Goal: Information Seeking & Learning: Learn about a topic

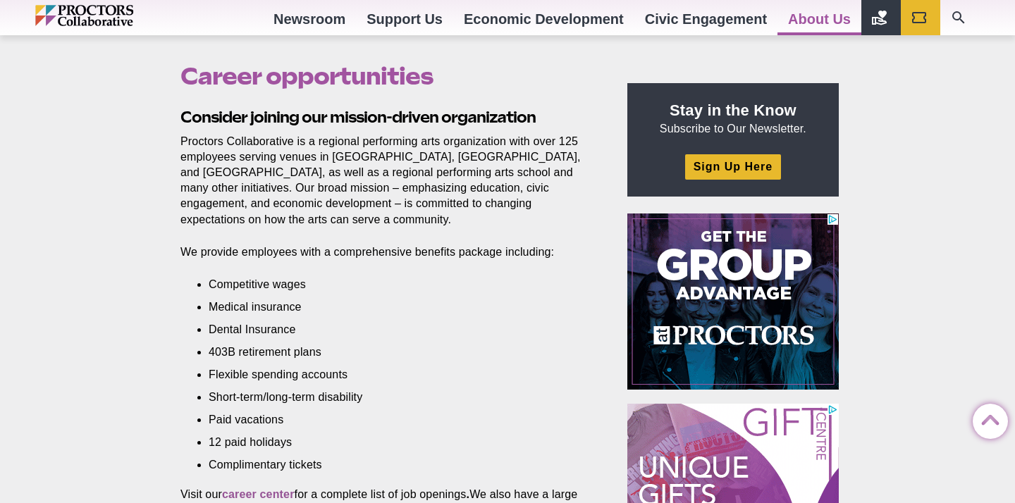
scroll to position [435, 0]
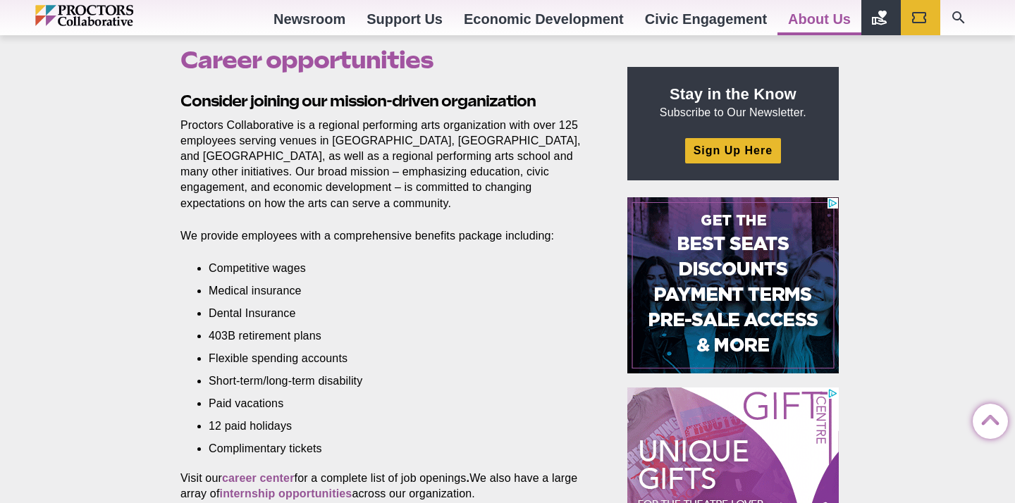
drag, startPoint x: 152, startPoint y: 113, endPoint x: 577, endPoint y: 110, distance: 424.9
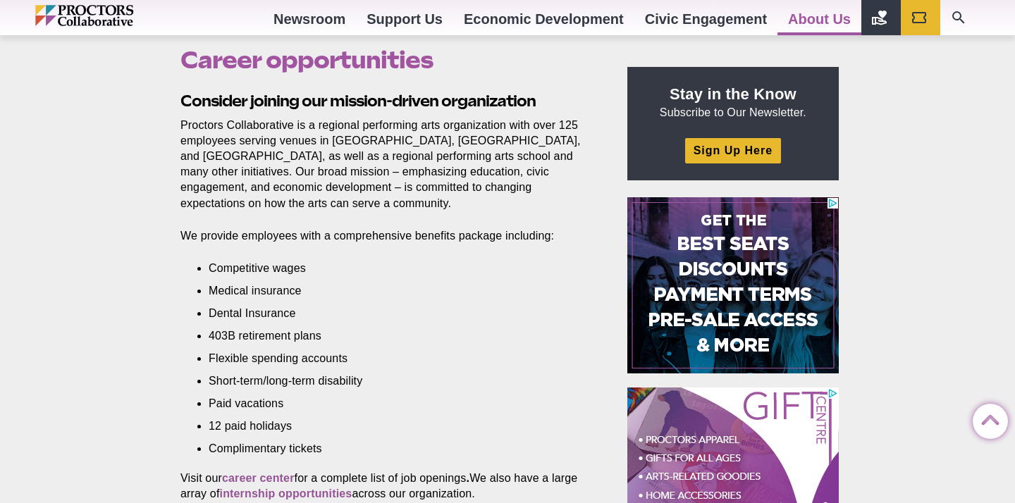
click at [578, 110] on div "Career opportunities Posted [DATE] by Proctors Web Team Consider joining our mi…" at bounding box center [507, 483] width 1015 height 950
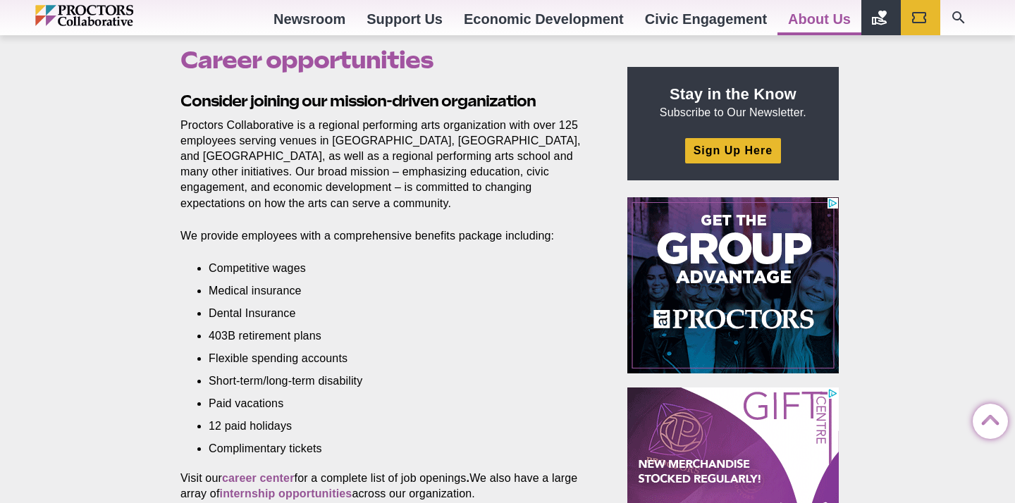
click at [575, 110] on h2 "Consider joining our mission-driven organization" at bounding box center [387, 101] width 414 height 22
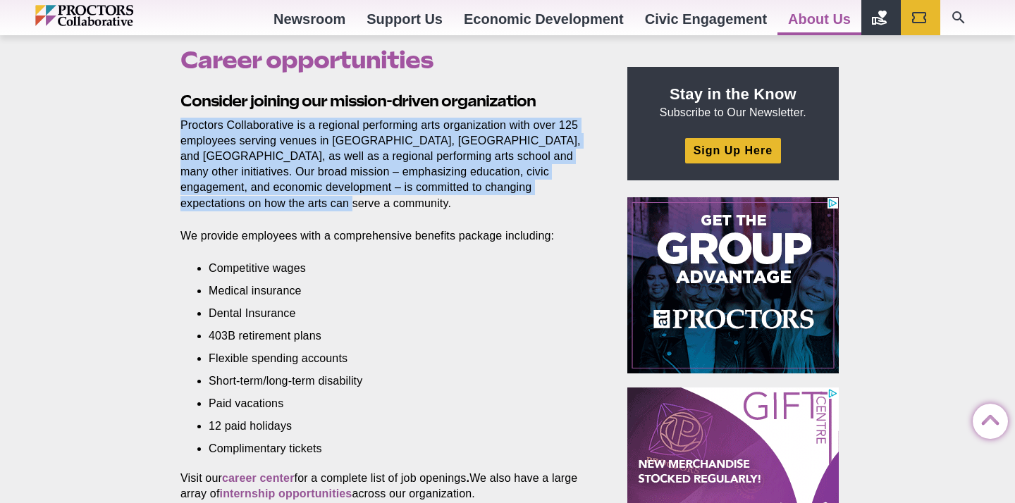
drag, startPoint x: 163, startPoint y: 117, endPoint x: 268, endPoint y: 212, distance: 141.7
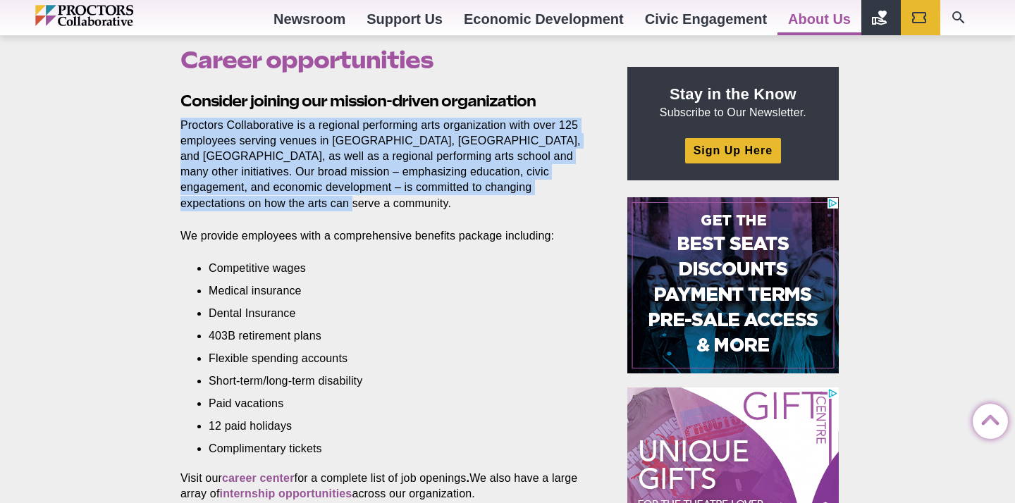
click at [268, 211] on div "Career opportunities Posted [DATE] by Proctors Web Team Consider joining our mi…" at bounding box center [507, 483] width 1015 height 950
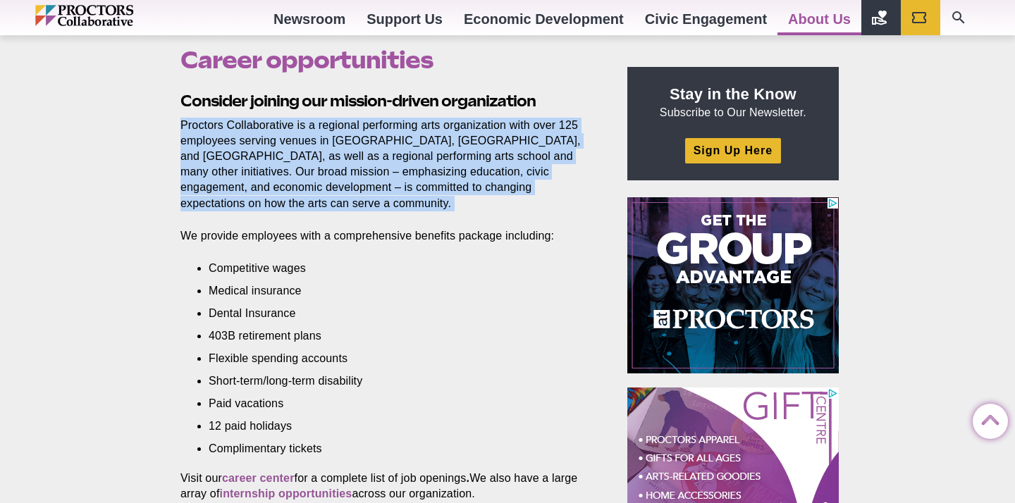
click at [268, 212] on section "Consider joining our mission-driven organization Proctors Collaborative is a re…" at bounding box center [390, 431] width 442 height 683
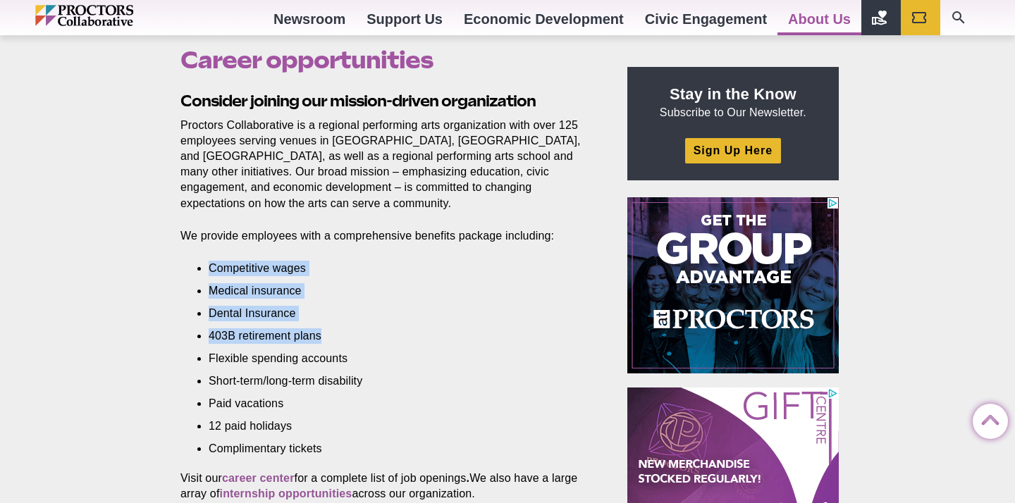
drag, startPoint x: 186, startPoint y: 264, endPoint x: 330, endPoint y: 345, distance: 165.6
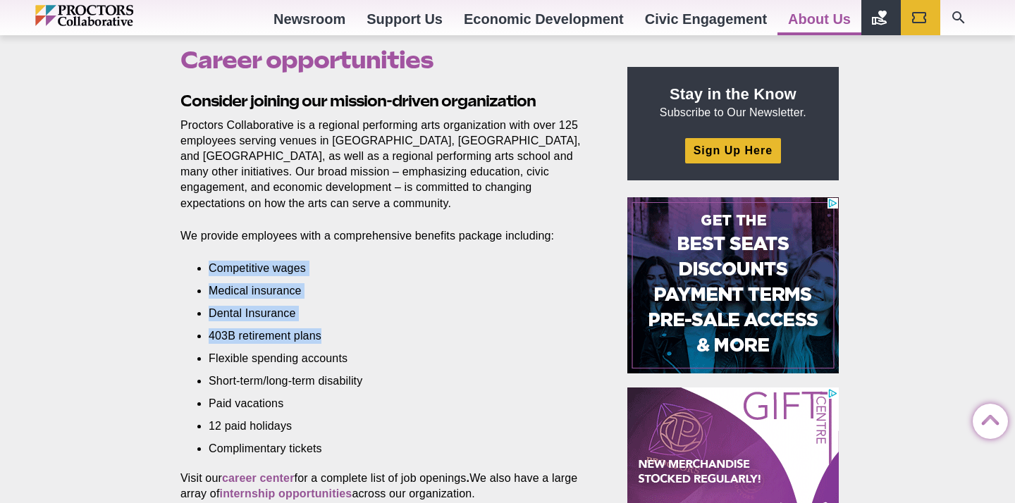
click at [330, 345] on section "Consider joining our mission-driven organization Proctors Collaborative is a re…" at bounding box center [390, 431] width 442 height 683
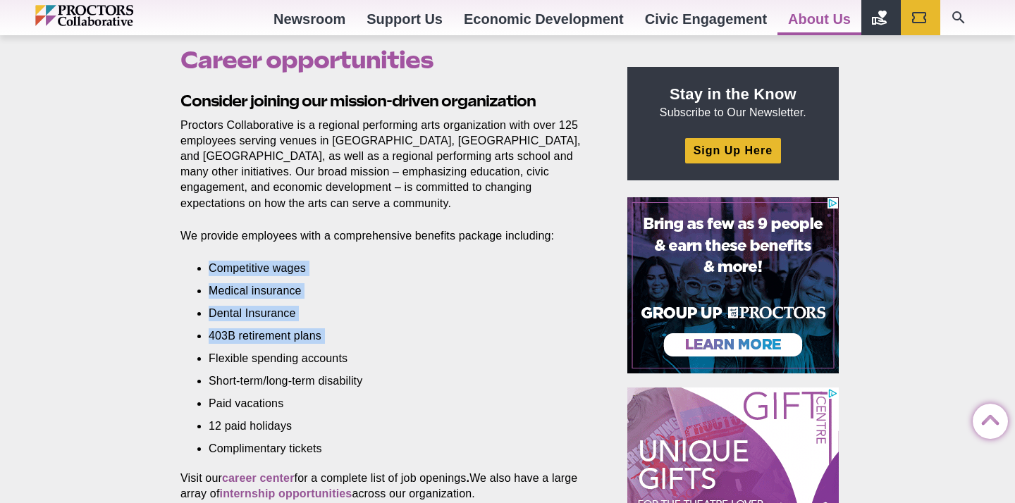
click at [330, 345] on ul "Competitive wages Medical insurance Dental Insurance 403B retirement plans Flex…" at bounding box center [391, 359] width 365 height 197
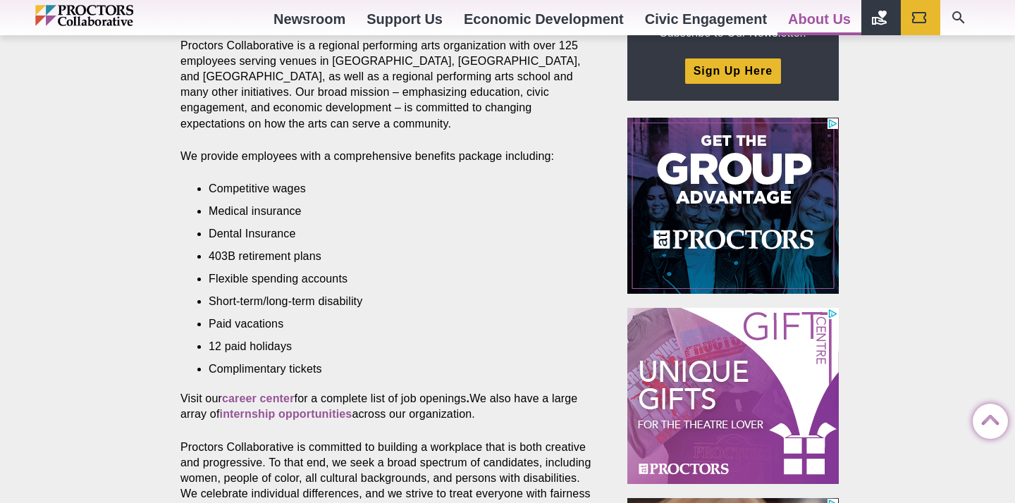
scroll to position [562, 0]
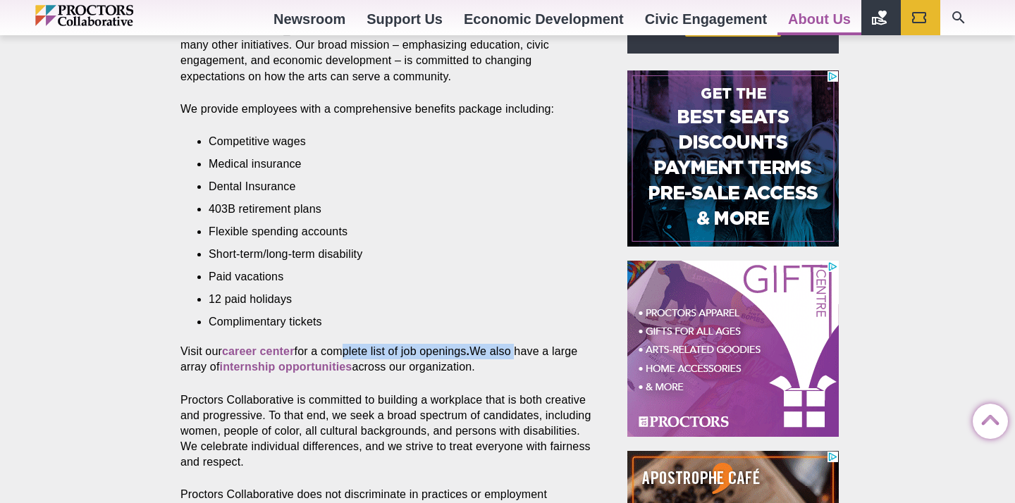
drag, startPoint x: 343, startPoint y: 353, endPoint x: 522, endPoint y: 353, distance: 179.0
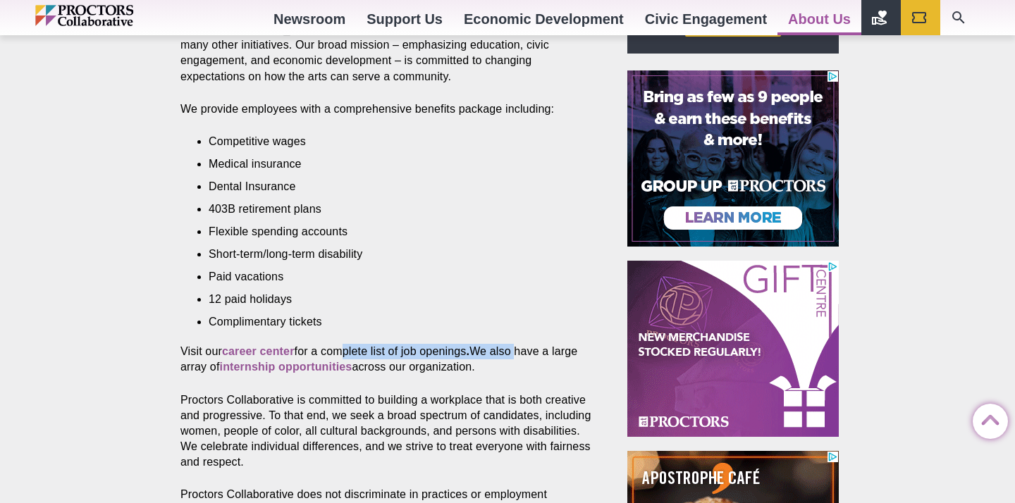
click at [522, 353] on p "Visit our career center for a complete list of job openings . We also have a la…" at bounding box center [387, 359] width 414 height 31
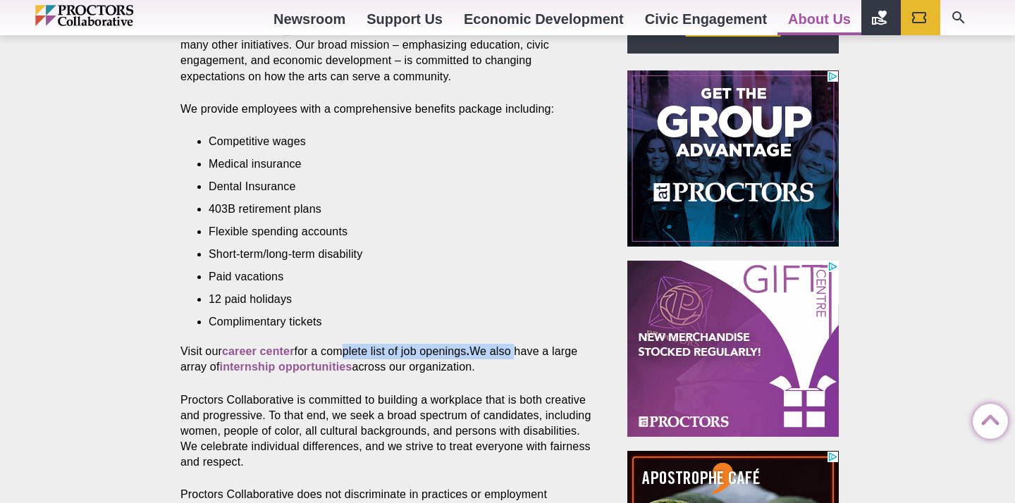
click at [523, 353] on p "Visit our career center for a complete list of job openings . We also have a la…" at bounding box center [387, 359] width 414 height 31
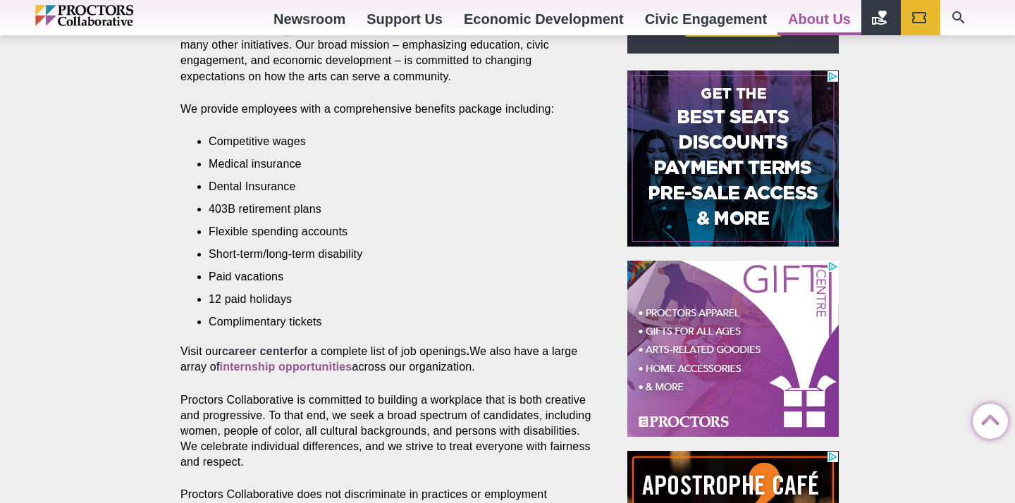
click at [262, 353] on strong "career center" at bounding box center [258, 351] width 73 height 12
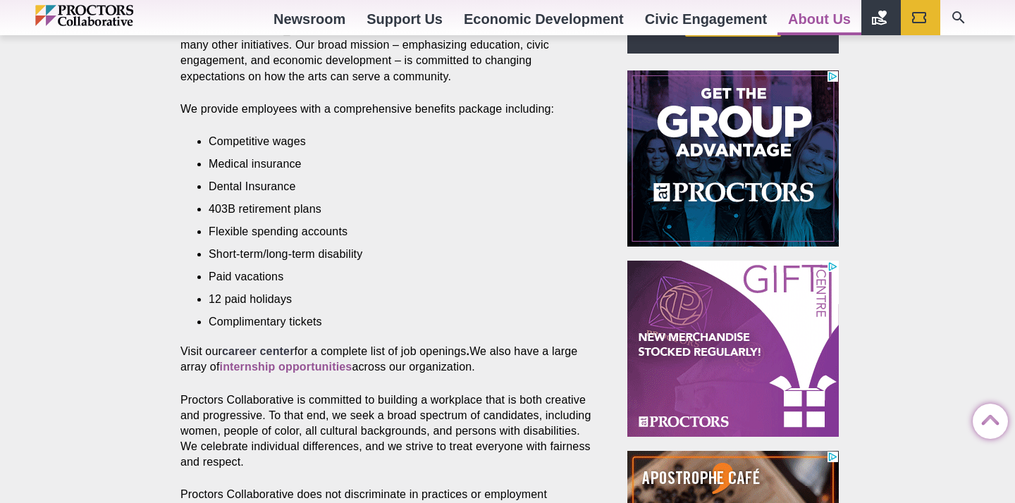
click at [265, 349] on strong "career center" at bounding box center [258, 351] width 73 height 12
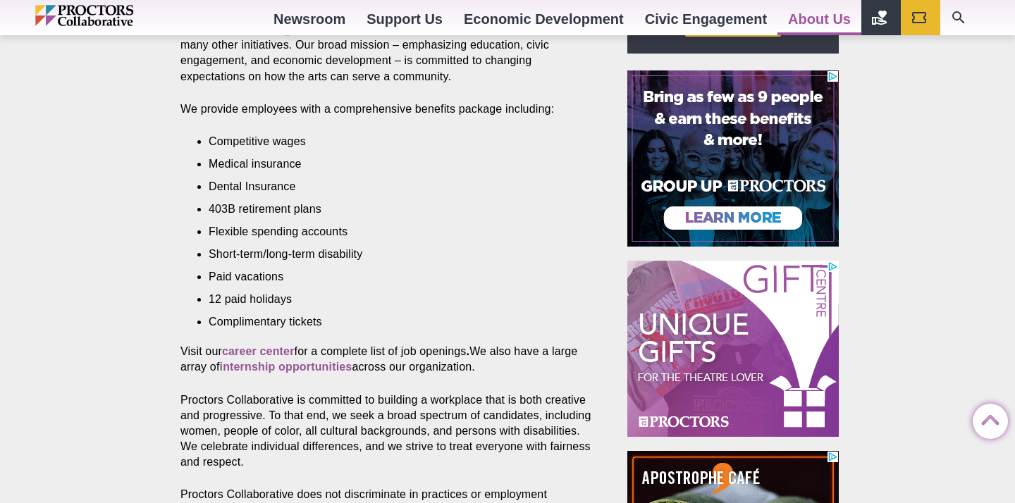
click at [489, 317] on li "Complimentary tickets" at bounding box center [391, 322] width 365 height 16
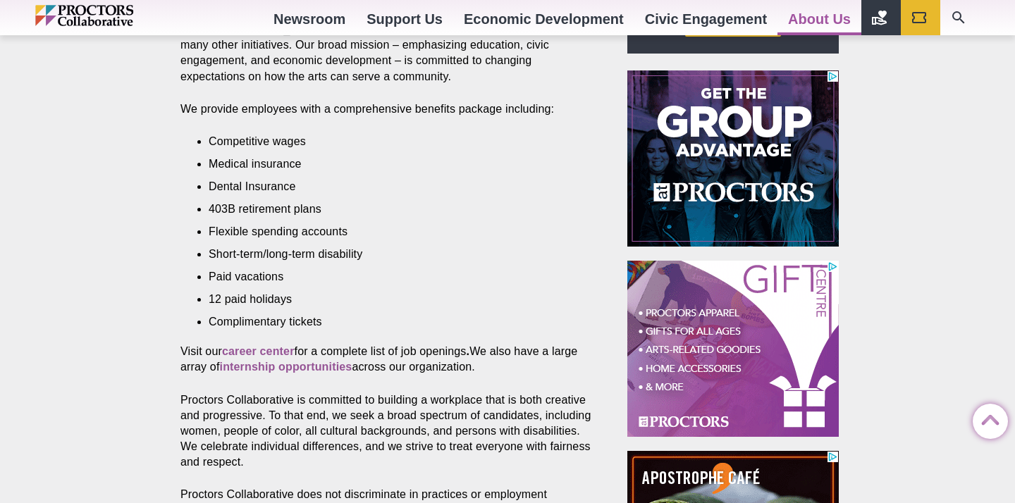
drag, startPoint x: 481, startPoint y: 355, endPoint x: 551, endPoint y: 366, distance: 71.2
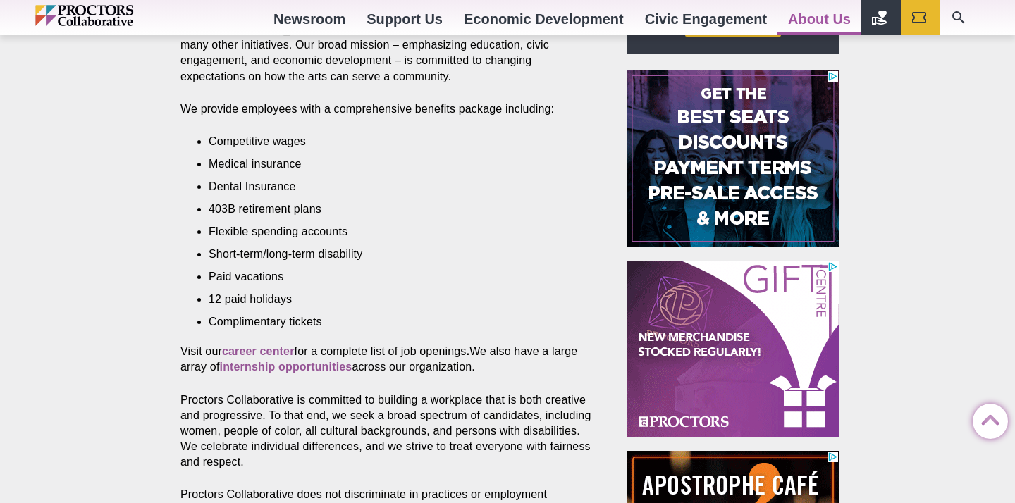
click at [550, 365] on p "Visit our career center for a complete list of job openings . We also have a la…" at bounding box center [387, 359] width 414 height 31
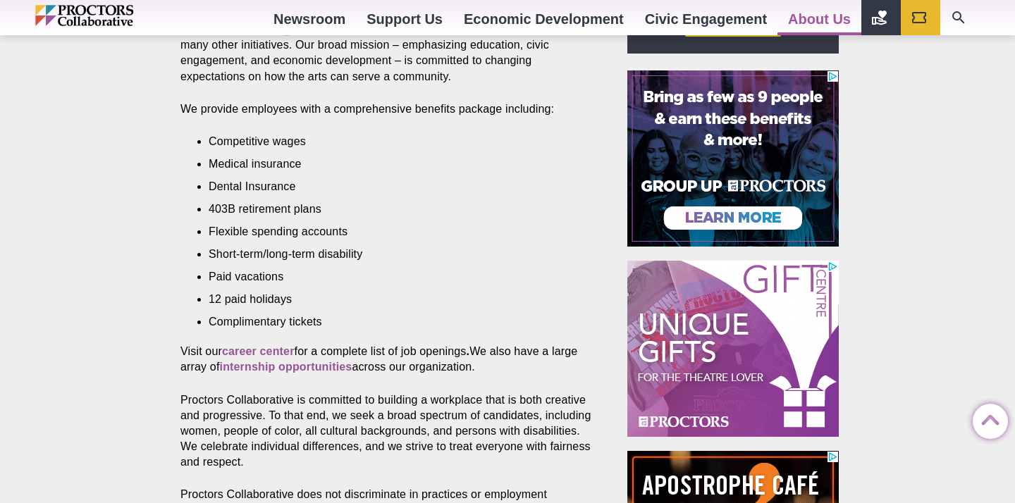
click at [551, 366] on p "Visit our career center for a complete list of job openings . We also have a la…" at bounding box center [387, 359] width 414 height 31
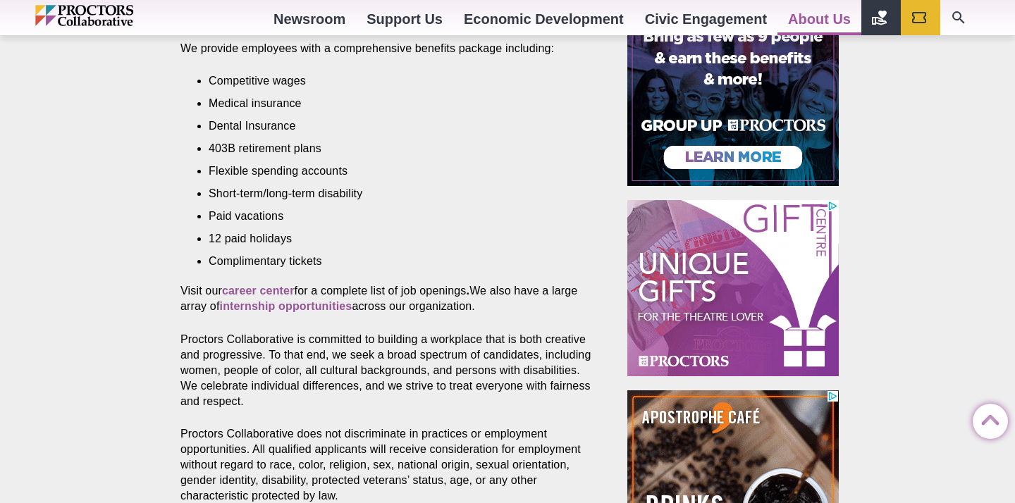
scroll to position [661, 0]
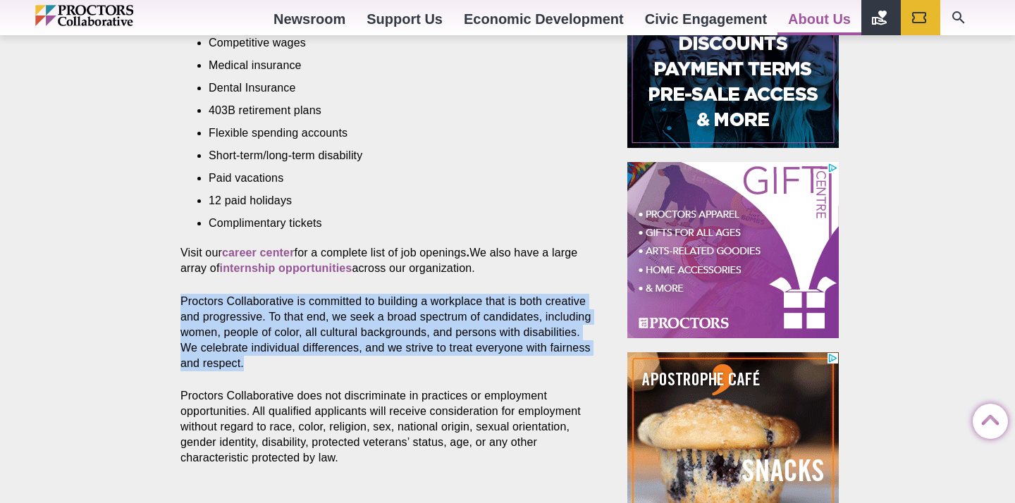
drag, startPoint x: 168, startPoint y: 302, endPoint x: 317, endPoint y: 360, distance: 160.2
click at [317, 360] on div "Career opportunities Posted [DATE] by Proctors Web Team Consider joining our mi…" at bounding box center [507, 258] width 1015 height 950
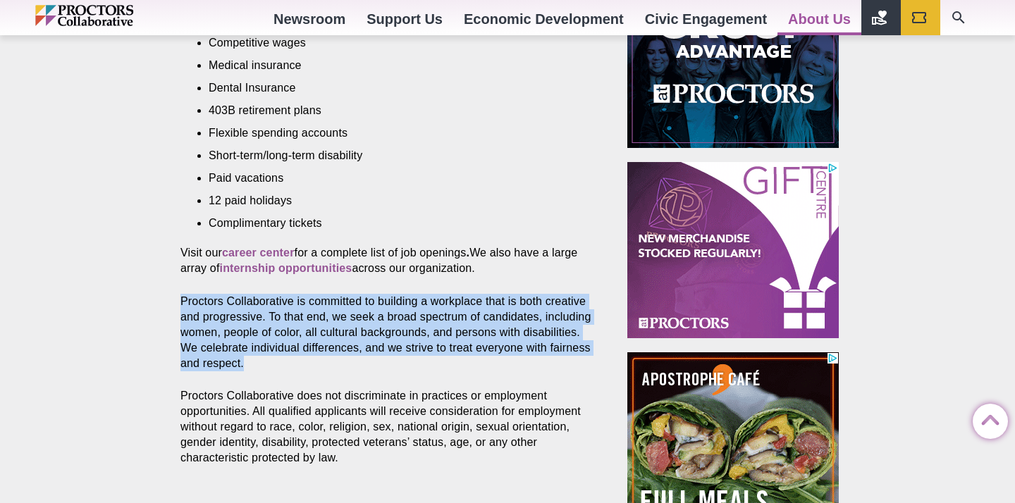
click at [317, 360] on p "Proctors Collaborative is committed to building a workplace that is both creati…" at bounding box center [387, 333] width 414 height 78
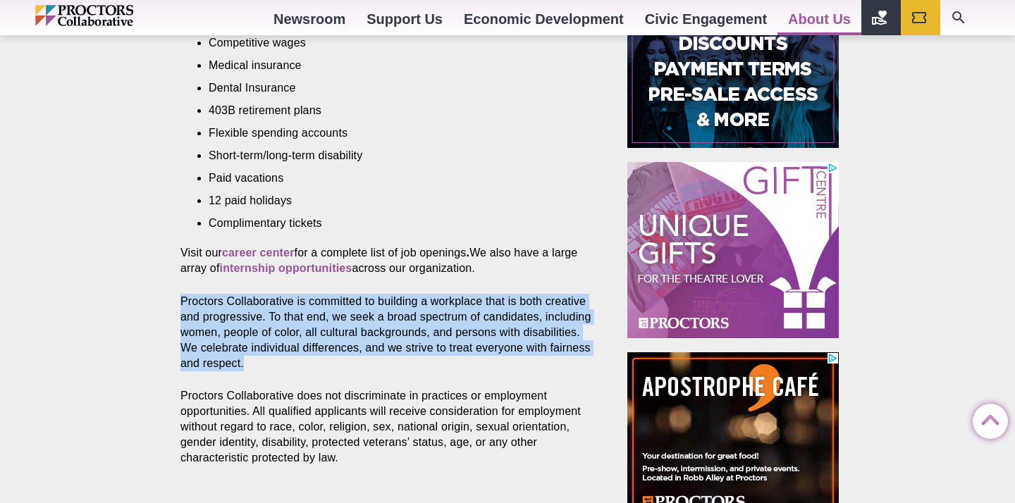
drag, startPoint x: 317, startPoint y: 364, endPoint x: 178, endPoint y: 292, distance: 156.6
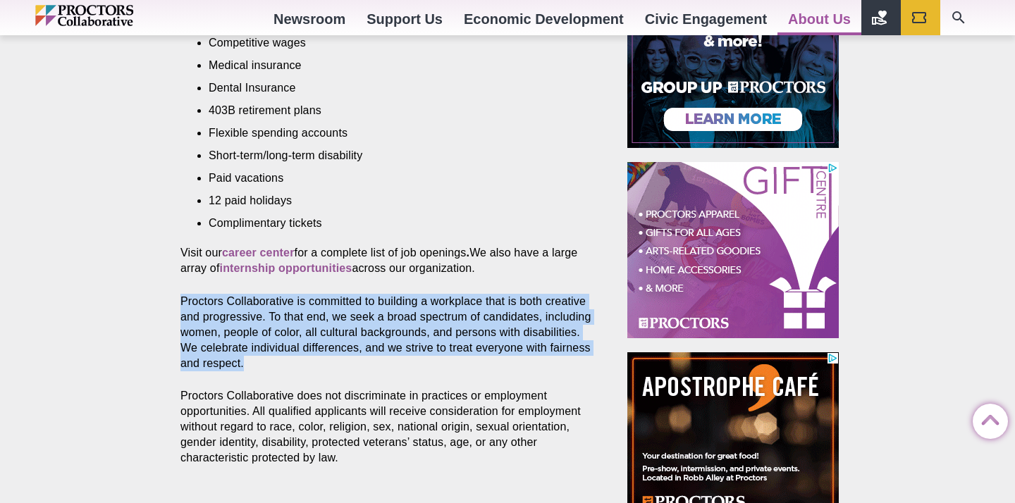
click at [178, 292] on section "Consider joining our mission-driven organization Proctors Collaborative is a re…" at bounding box center [390, 206] width 442 height 683
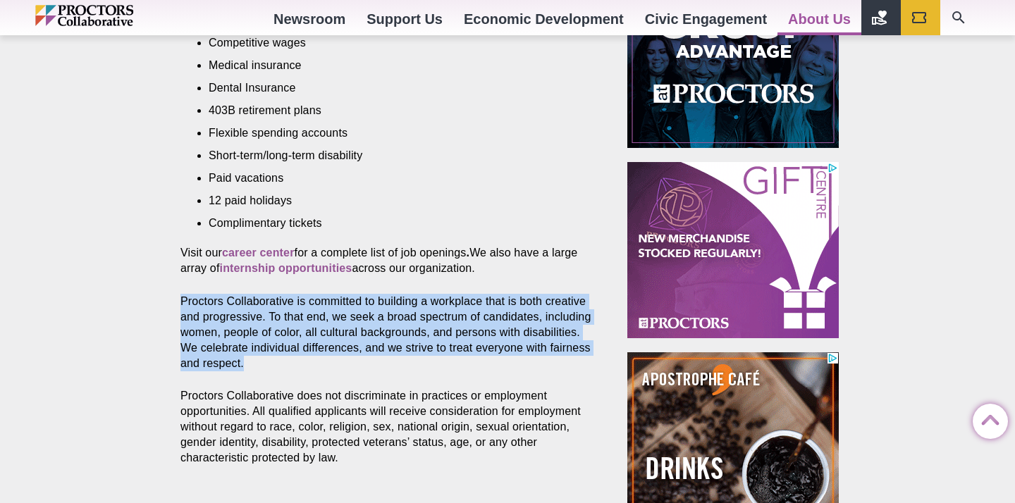
click at [178, 292] on section "Consider joining our mission-driven organization Proctors Collaborative is a re…" at bounding box center [390, 206] width 442 height 683
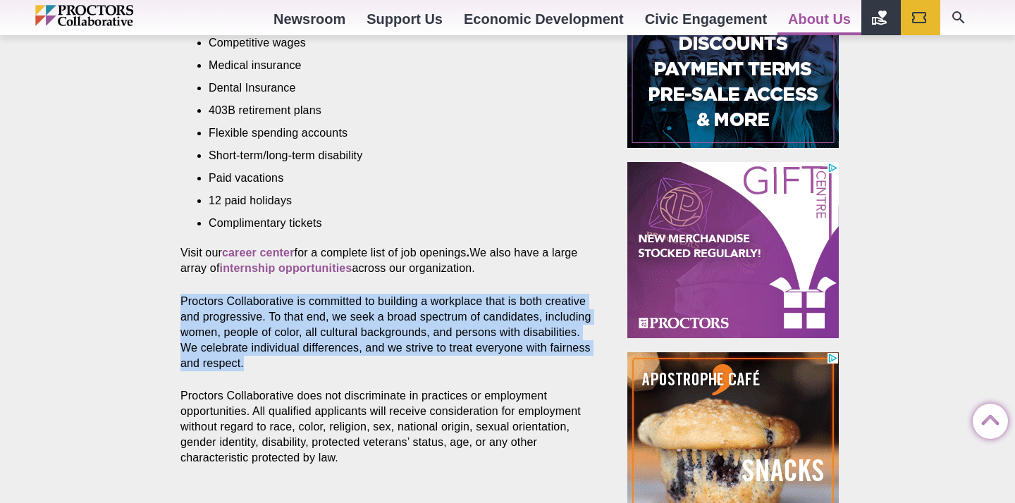
drag, startPoint x: 176, startPoint y: 292, endPoint x: 302, endPoint y: 365, distance: 145.3
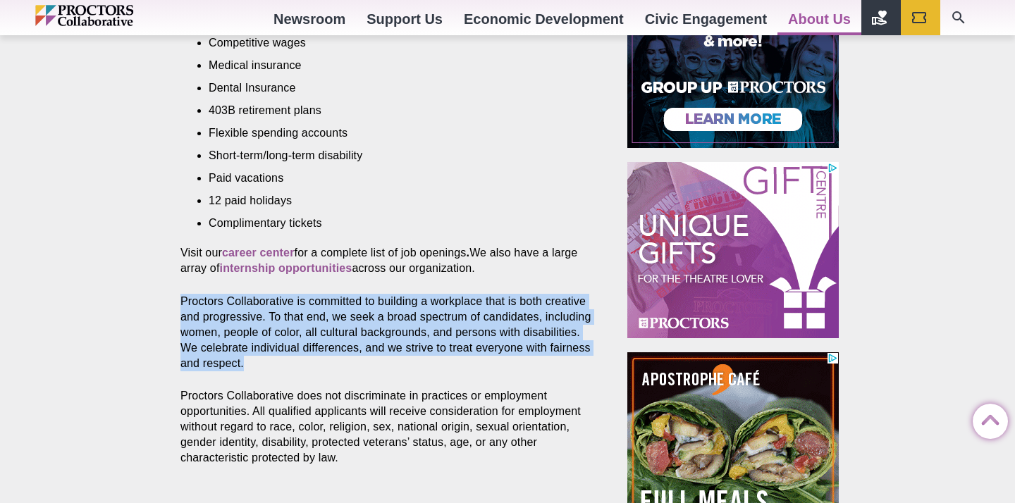
click at [300, 364] on section "Consider joining our mission-driven organization Proctors Collaborative is a re…" at bounding box center [390, 206] width 442 height 683
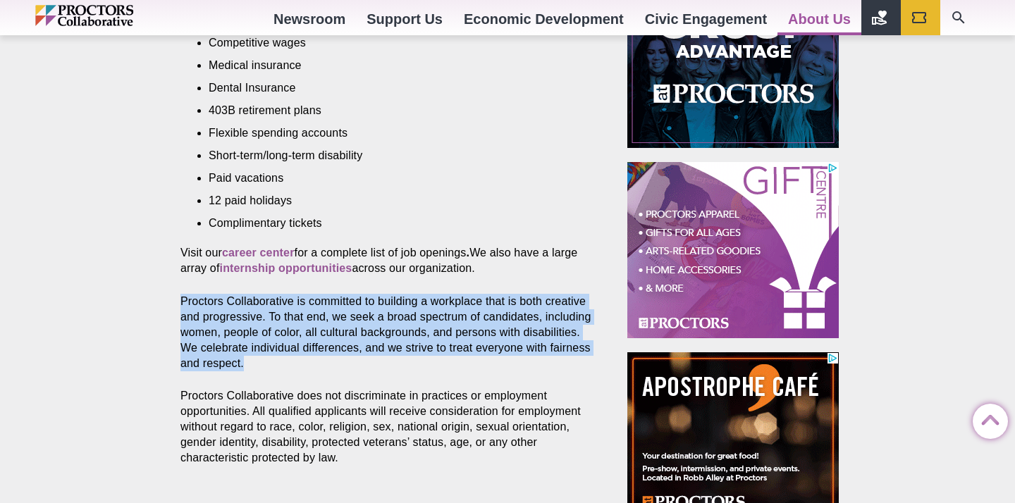
click at [302, 365] on p "Proctors Collaborative is committed to building a workplace that is both creati…" at bounding box center [387, 333] width 414 height 78
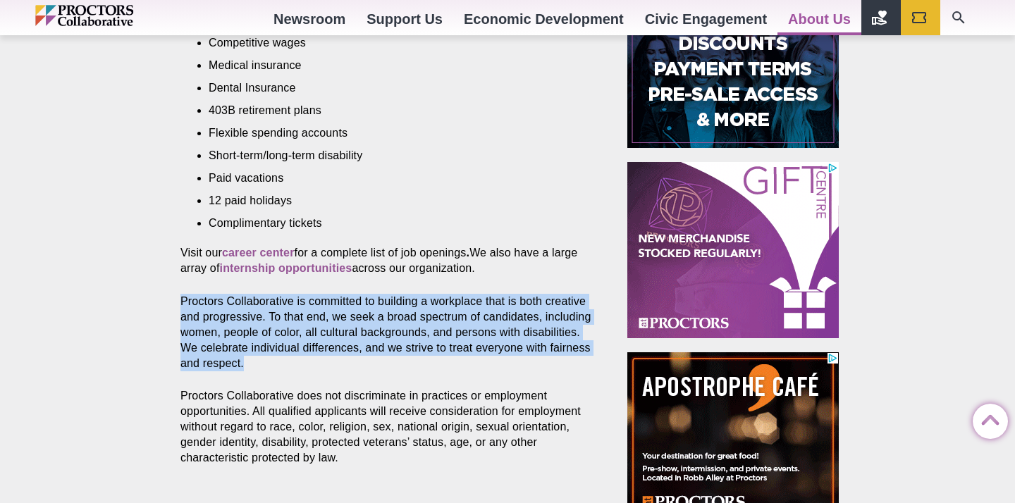
drag, startPoint x: 309, startPoint y: 358, endPoint x: 161, endPoint y: 304, distance: 157.4
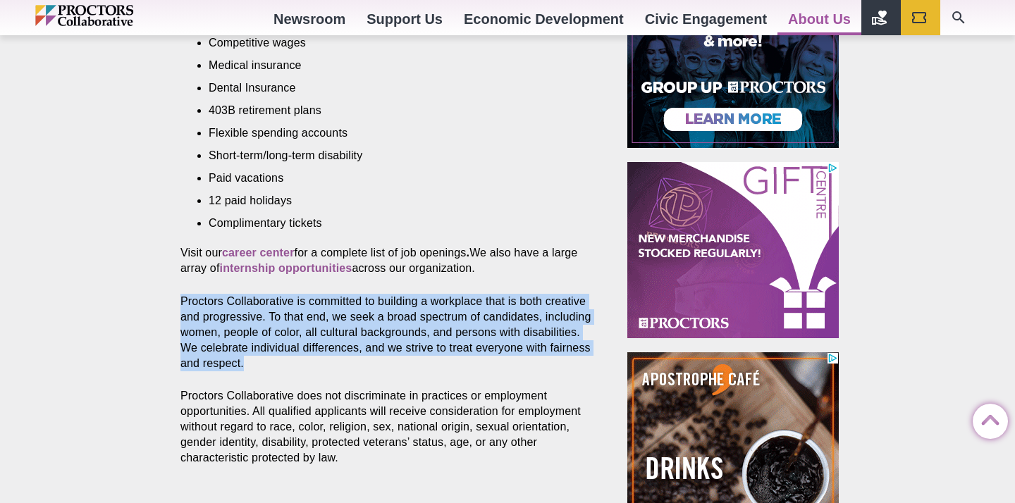
click at [161, 304] on div "Career opportunities Posted [DATE] by Proctors Web Team Consider joining our mi…" at bounding box center [507, 258] width 1015 height 950
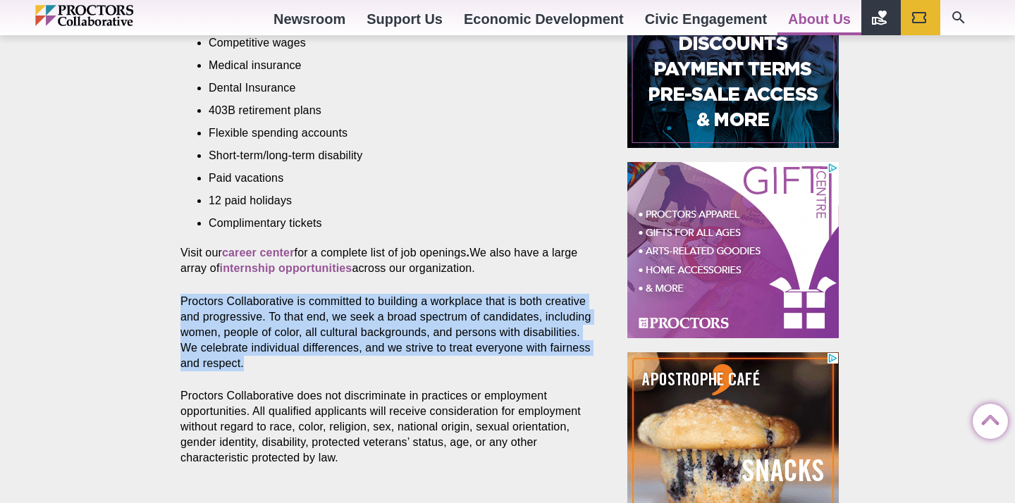
click at [161, 304] on div "Career opportunities Posted [DATE] by Proctors Web Team Consider joining our mi…" at bounding box center [507, 258] width 1015 height 950
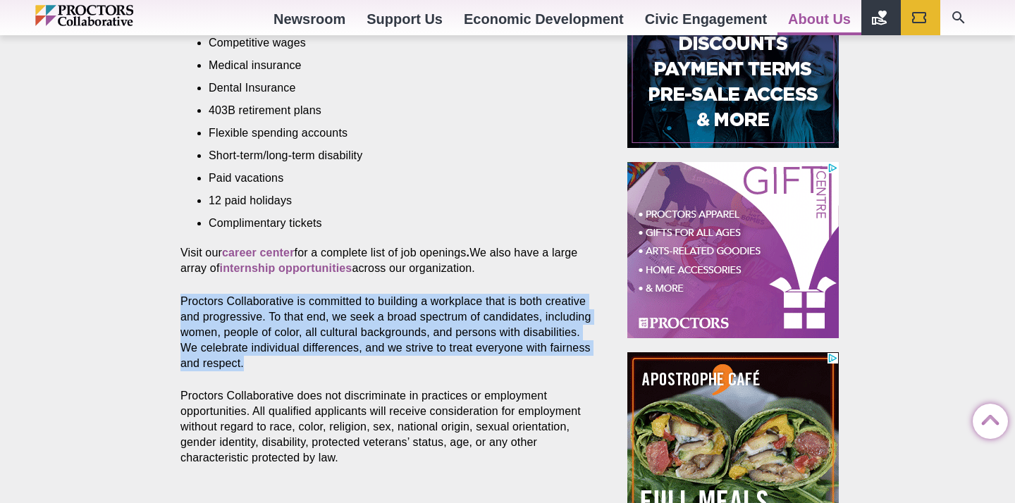
drag, startPoint x: 167, startPoint y: 301, endPoint x: 299, endPoint y: 361, distance: 145.4
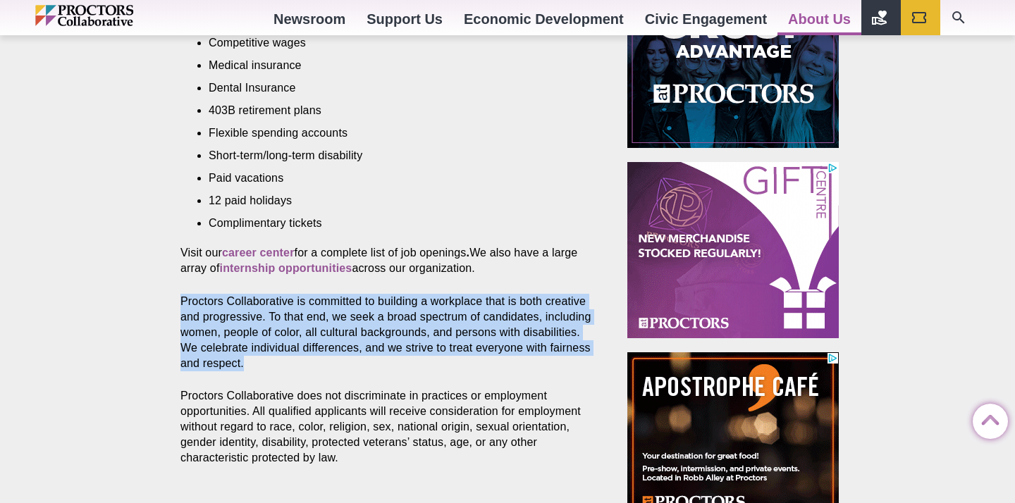
click at [299, 361] on div "Career opportunities Posted [DATE] by Proctors Web Team Consider joining our mi…" at bounding box center [507, 258] width 1015 height 950
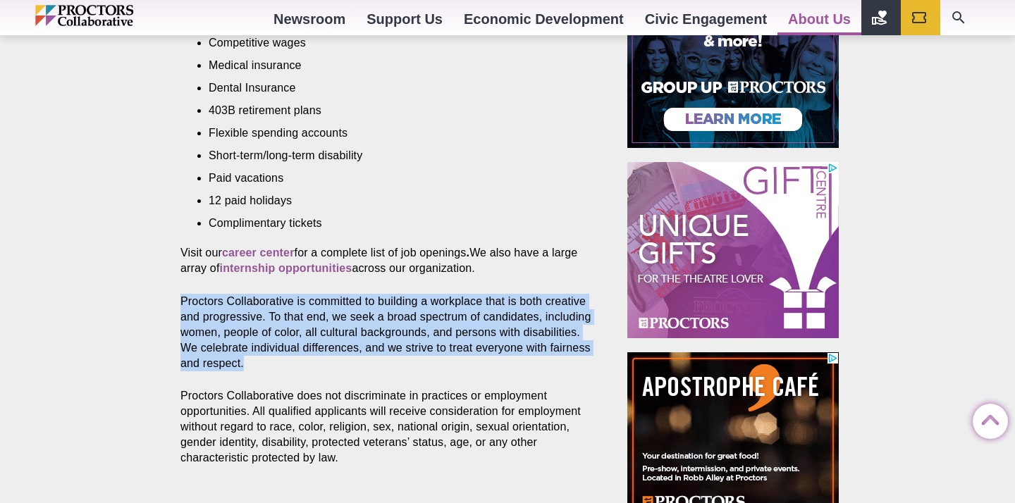
click at [299, 361] on p "Proctors Collaborative is committed to building a workplace that is both creati…" at bounding box center [387, 333] width 414 height 78
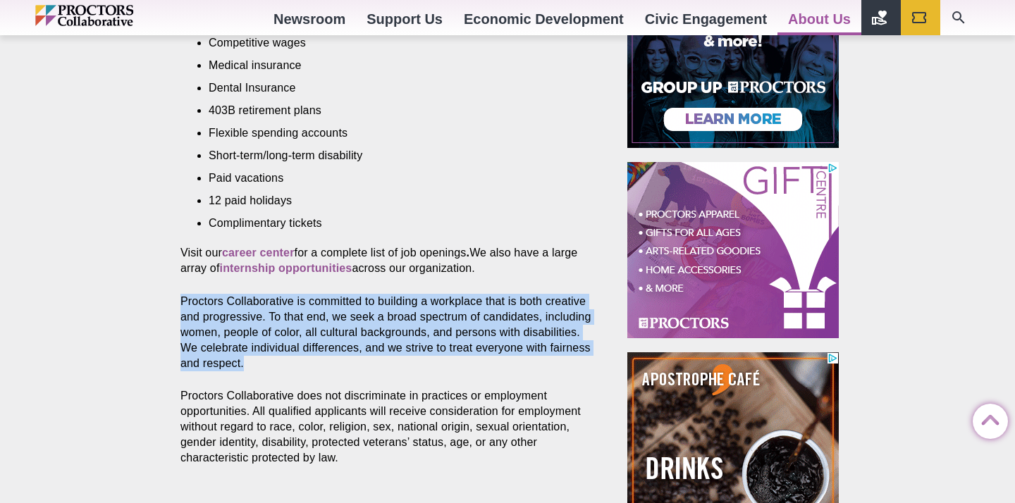
drag, startPoint x: 295, startPoint y: 361, endPoint x: 171, endPoint y: 297, distance: 139.9
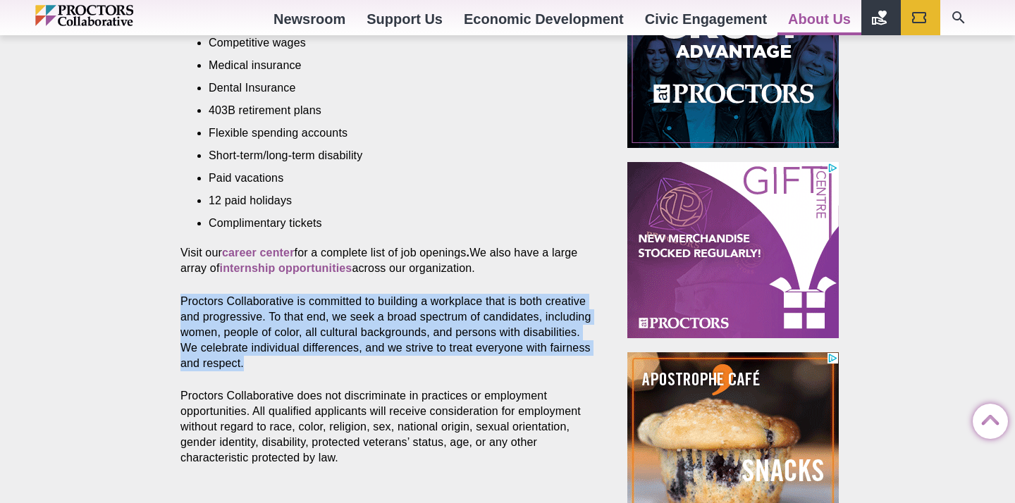
click at [171, 297] on section "Consider joining our mission-driven organization Proctors Collaborative is a re…" at bounding box center [390, 206] width 442 height 683
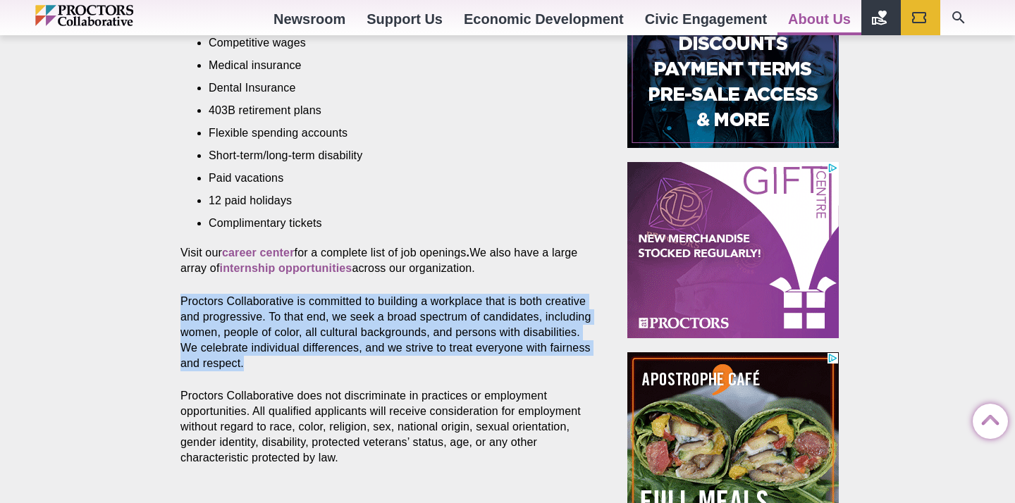
click at [171, 297] on section "Consider joining our mission-driven organization Proctors Collaborative is a re…" at bounding box center [390, 206] width 442 height 683
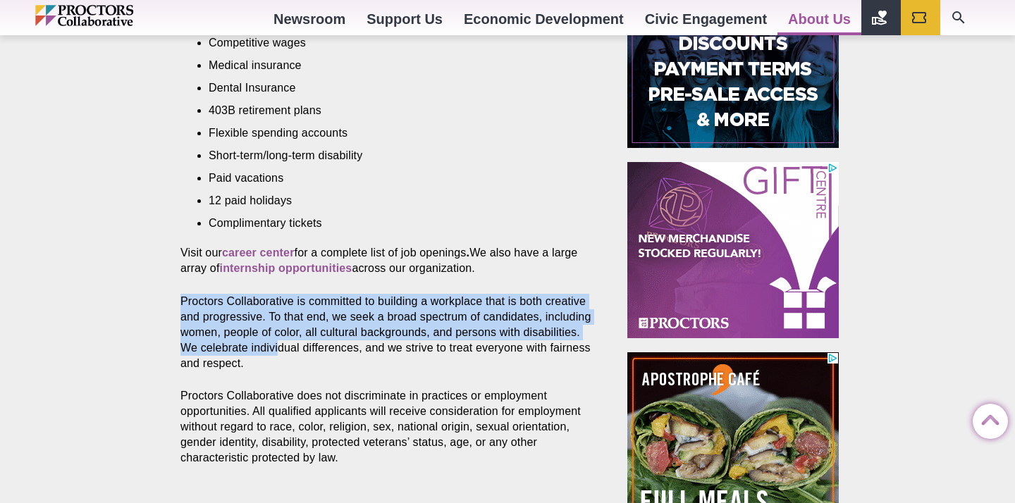
drag, startPoint x: 169, startPoint y: 301, endPoint x: 304, endPoint y: 359, distance: 146.5
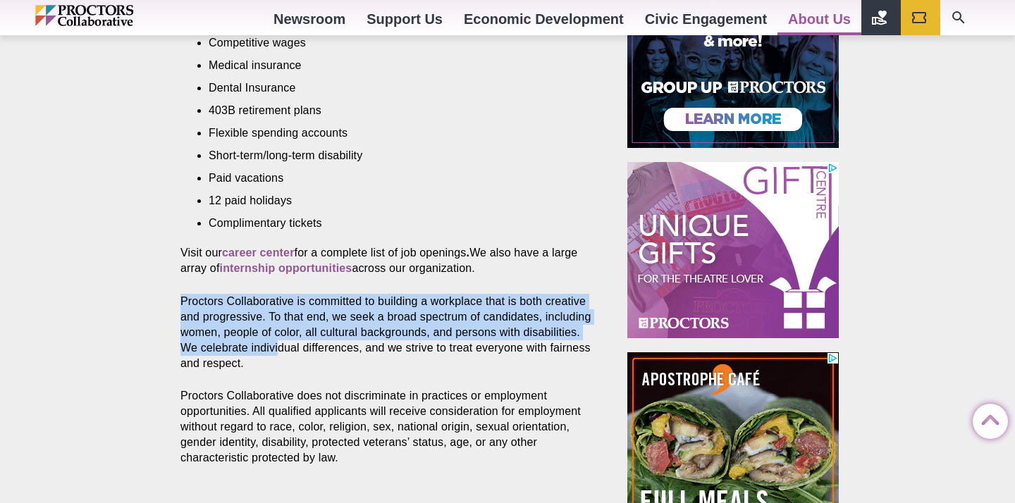
click at [303, 357] on section "Consider joining our mission-driven organization Proctors Collaborative is a re…" at bounding box center [390, 206] width 442 height 683
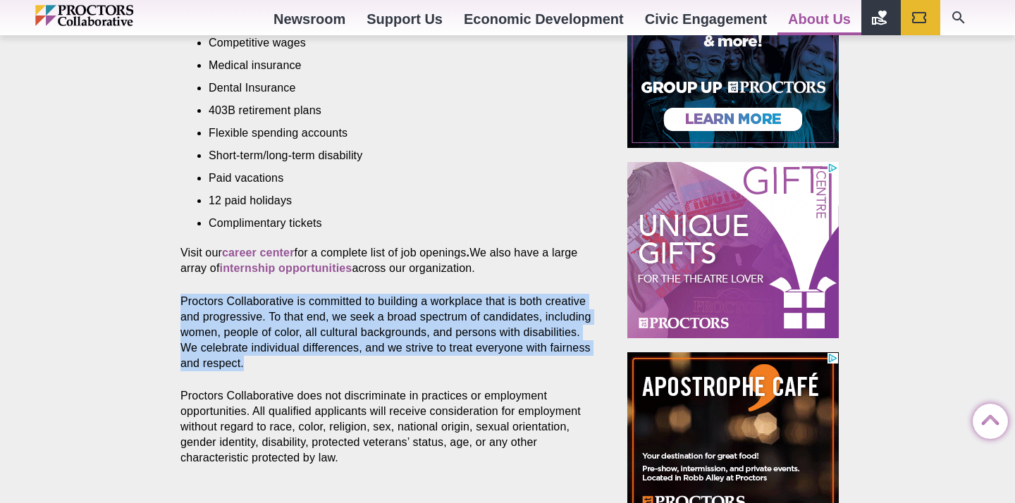
click at [304, 359] on p "Proctors Collaborative is committed to building a workplace that is both creati…" at bounding box center [387, 333] width 414 height 78
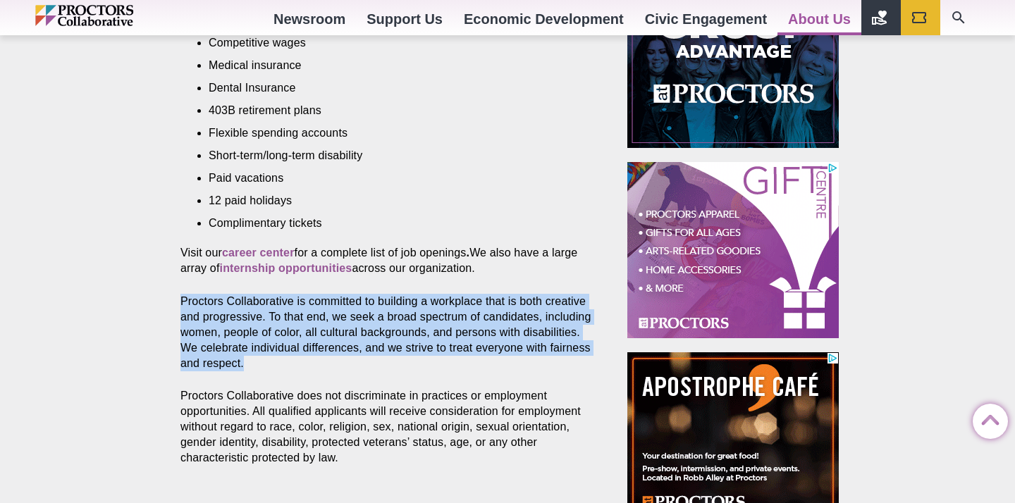
drag, startPoint x: 297, startPoint y: 361, endPoint x: 156, endPoint y: 292, distance: 156.0
click at [156, 292] on div "Career opportunities Posted [DATE] by Proctors Web Team Consider joining our mi…" at bounding box center [507, 258] width 1015 height 950
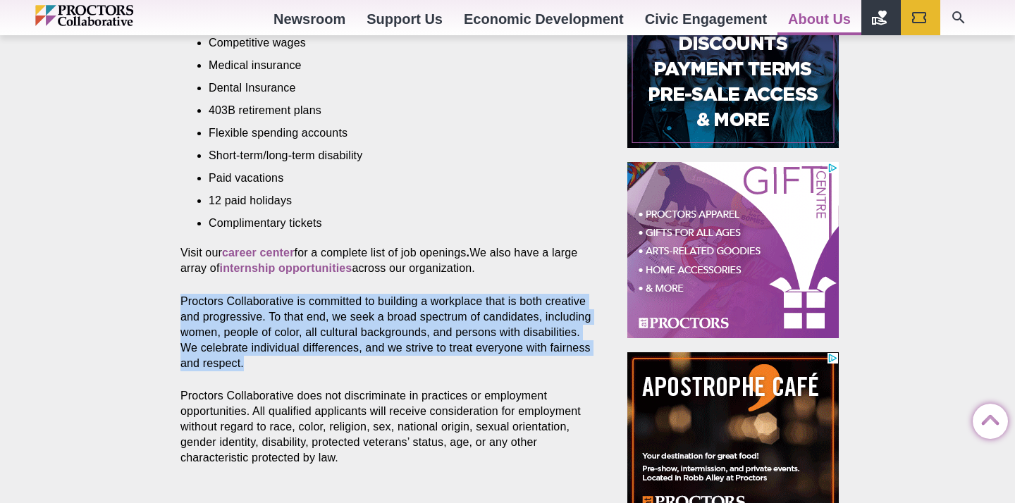
click at [156, 292] on div "Career opportunities Posted [DATE] by Proctors Web Team Consider joining our mi…" at bounding box center [507, 258] width 1015 height 950
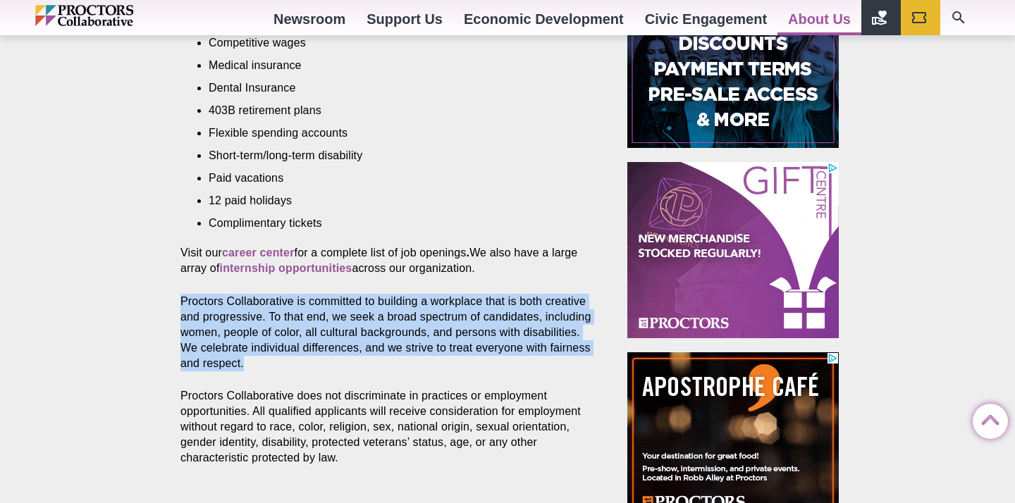
drag, startPoint x: 159, startPoint y: 297, endPoint x: 339, endPoint y: 364, distance: 192.0
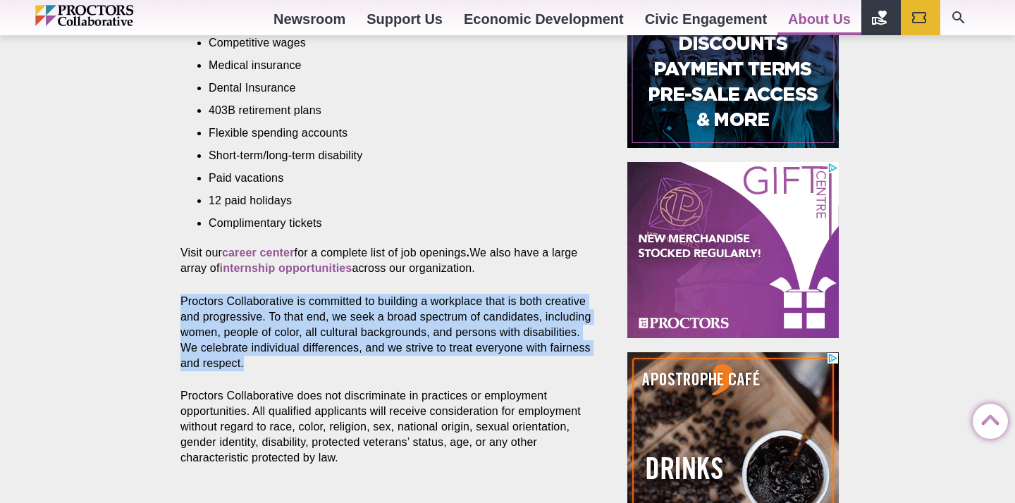
click at [338, 364] on div "Career opportunities Posted [DATE] by Proctors Web Team Consider joining our mi…" at bounding box center [507, 258] width 1015 height 950
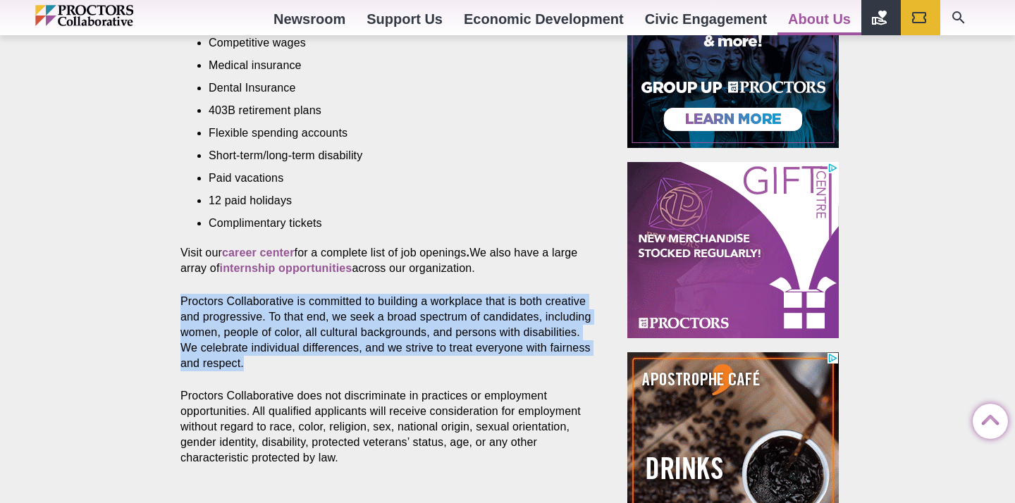
click at [339, 364] on p "Proctors Collaborative is committed to building a workplace that is both creati…" at bounding box center [387, 333] width 414 height 78
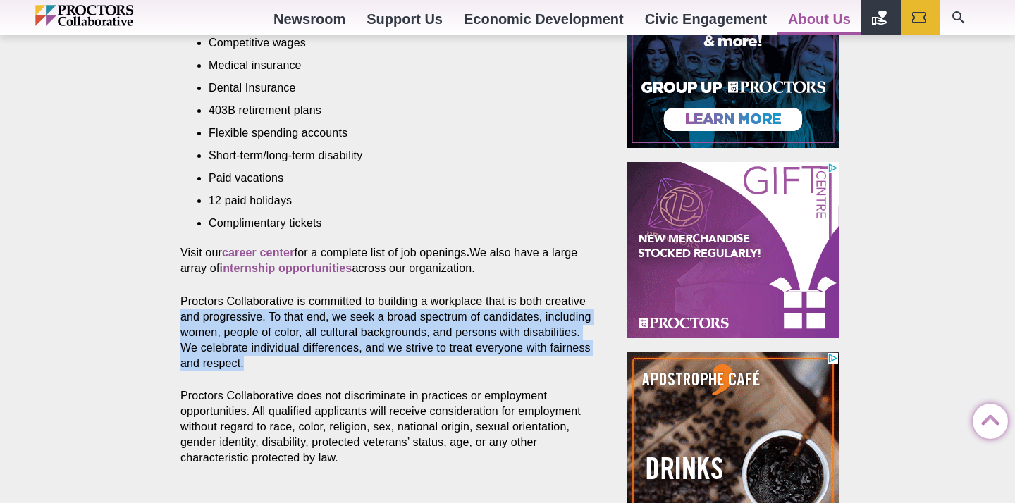
drag, startPoint x: 316, startPoint y: 364, endPoint x: 155, endPoint y: 314, distance: 168.3
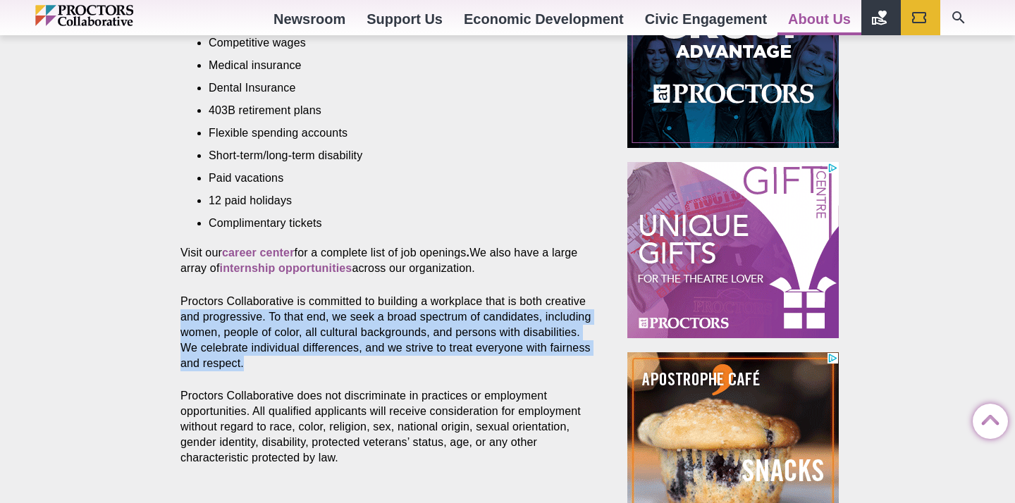
click at [155, 314] on div "Career opportunities Posted [DATE] by Proctors Web Team Consider joining our mi…" at bounding box center [507, 258] width 1015 height 950
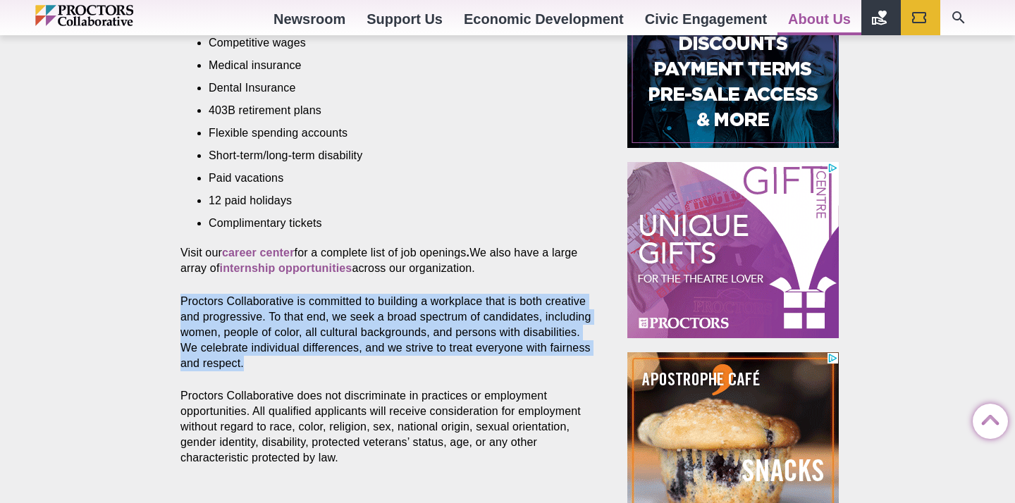
drag, startPoint x: 162, startPoint y: 293, endPoint x: 322, endPoint y: 369, distance: 176.8
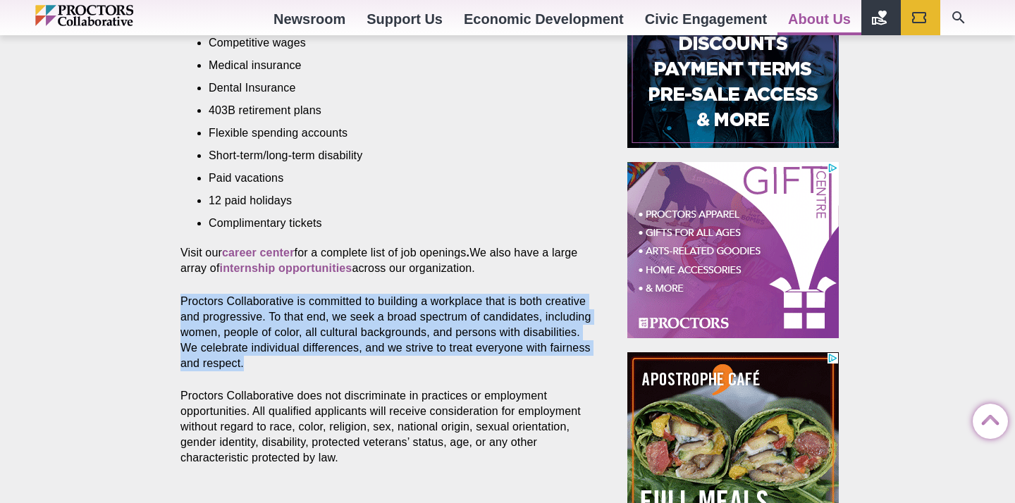
click at [320, 370] on div "Career opportunities Posted [DATE] by Proctors Web Team Consider joining our mi…" at bounding box center [507, 258] width 1015 height 950
click at [322, 369] on p "Proctors Collaborative is committed to building a workplace that is both creati…" at bounding box center [387, 333] width 414 height 78
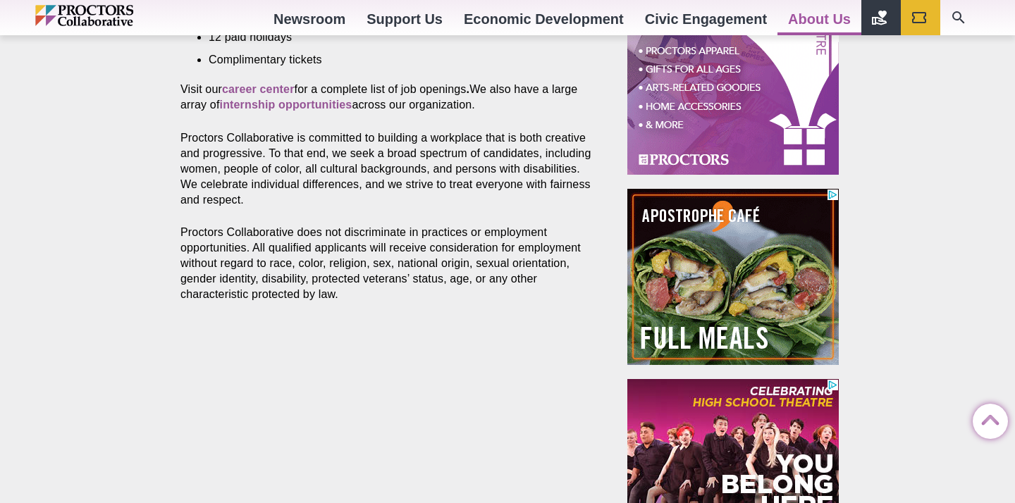
scroll to position [830, 0]
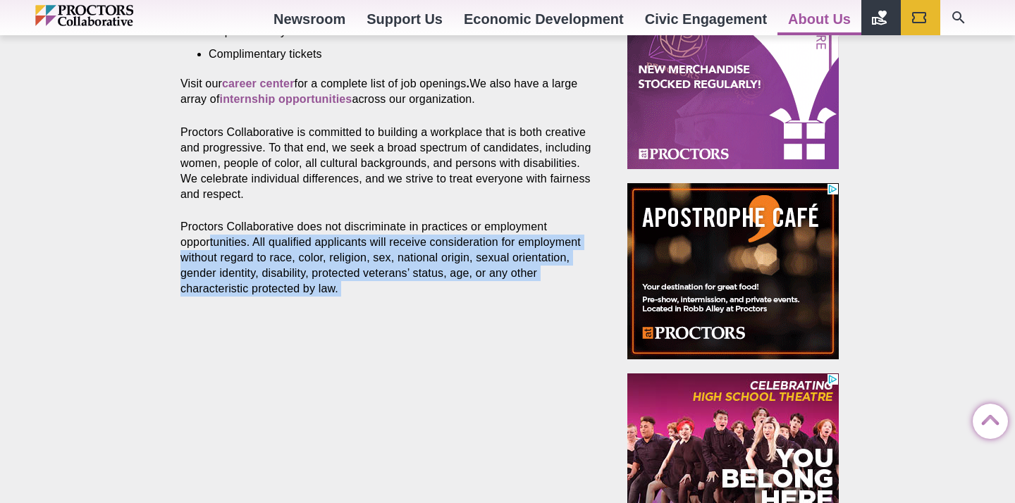
drag, startPoint x: 171, startPoint y: 236, endPoint x: 297, endPoint y: 304, distance: 143.1
click at [295, 302] on section "Consider joining our mission-driven organization Proctors Collaborative is a re…" at bounding box center [390, 37] width 442 height 683
click at [297, 304] on section "Consider joining our mission-driven organization Proctors Collaborative is a re…" at bounding box center [390, 37] width 442 height 683
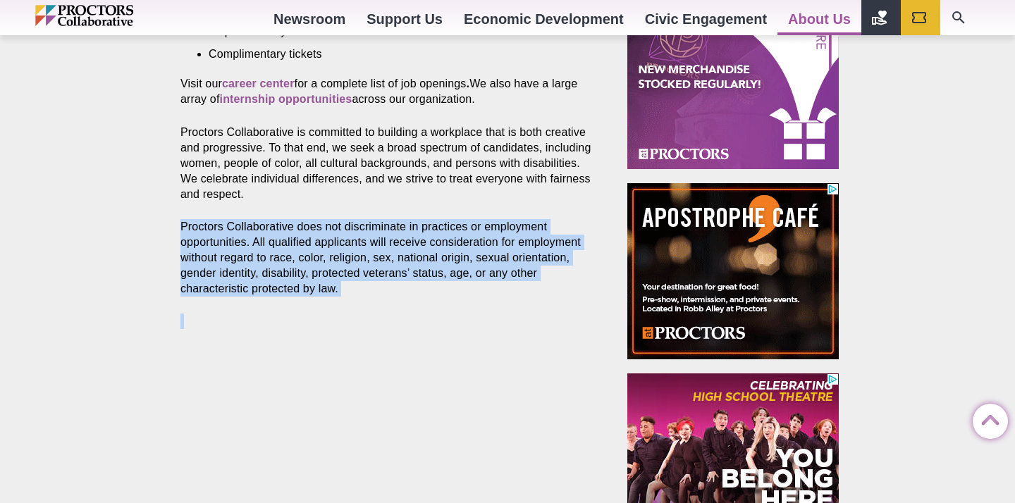
drag, startPoint x: 297, startPoint y: 304, endPoint x: 119, endPoint y: 218, distance: 197.0
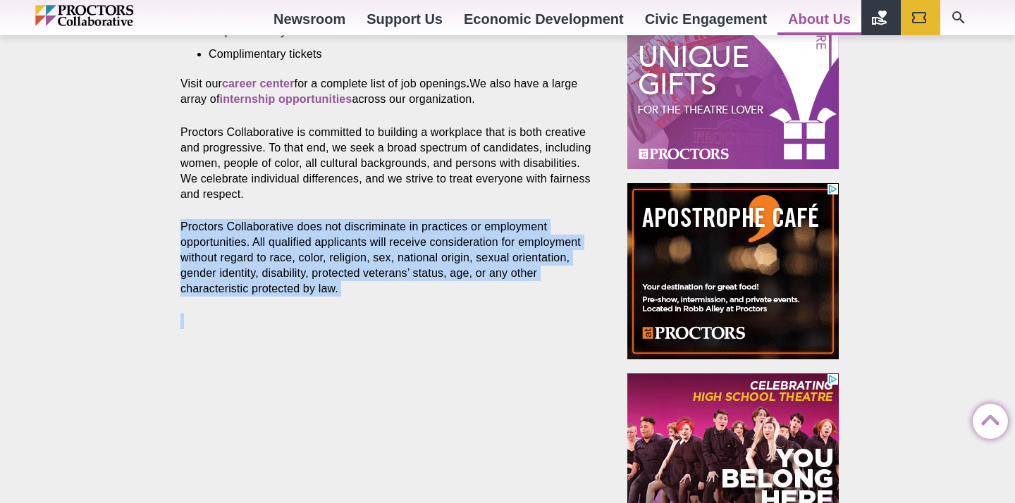
click at [119, 218] on div "Career opportunities Posted [DATE] by Proctors Web Team Consider joining our mi…" at bounding box center [507, 89] width 1015 height 950
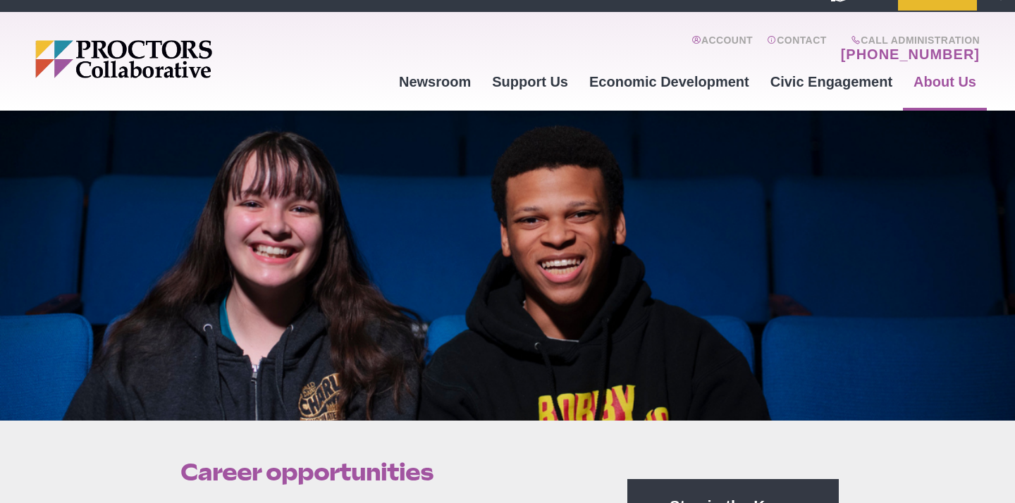
scroll to position [27, 0]
